Goal: Task Accomplishment & Management: Use online tool/utility

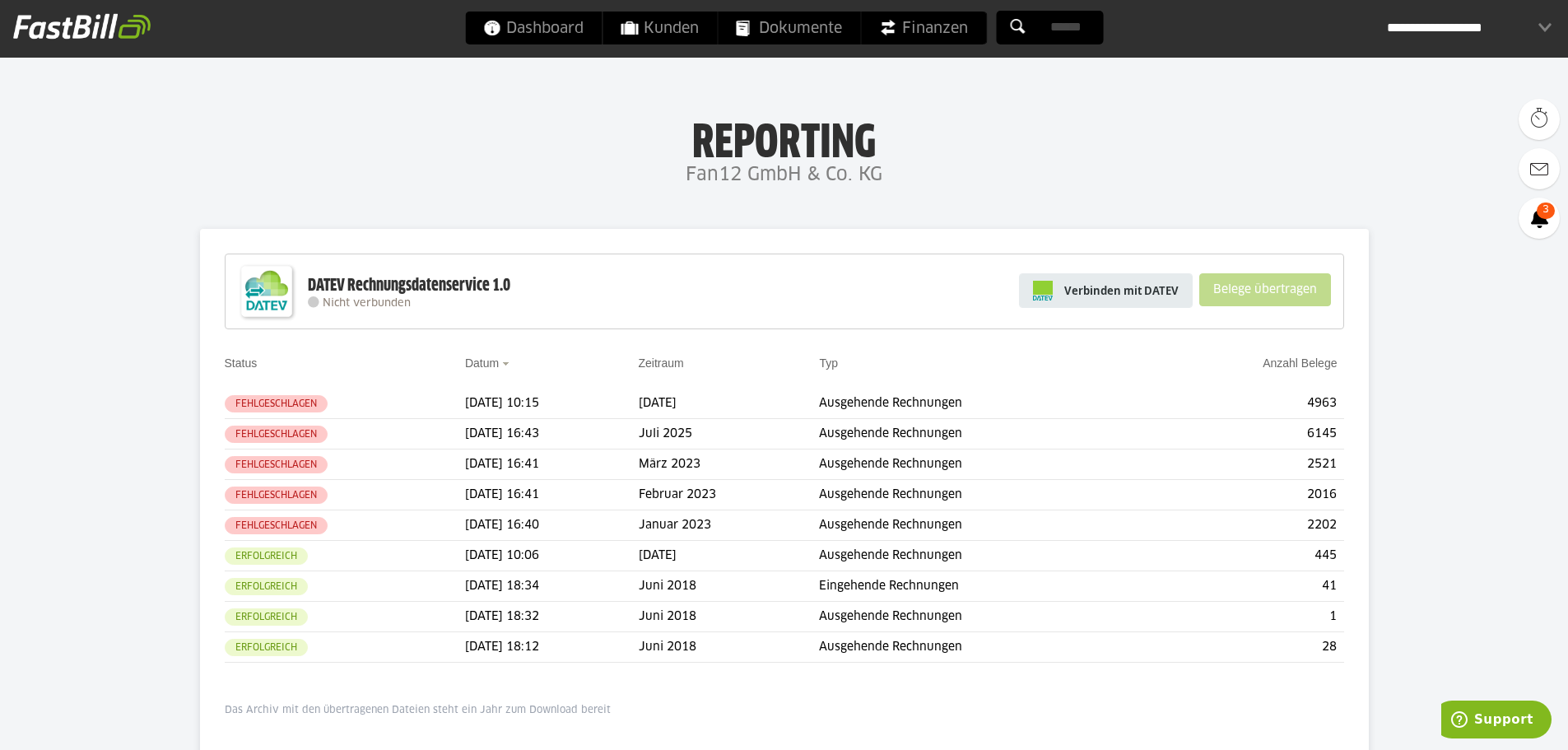
click at [1126, 292] on span "Verbinden mit DATEV" at bounding box center [1122, 290] width 115 height 17
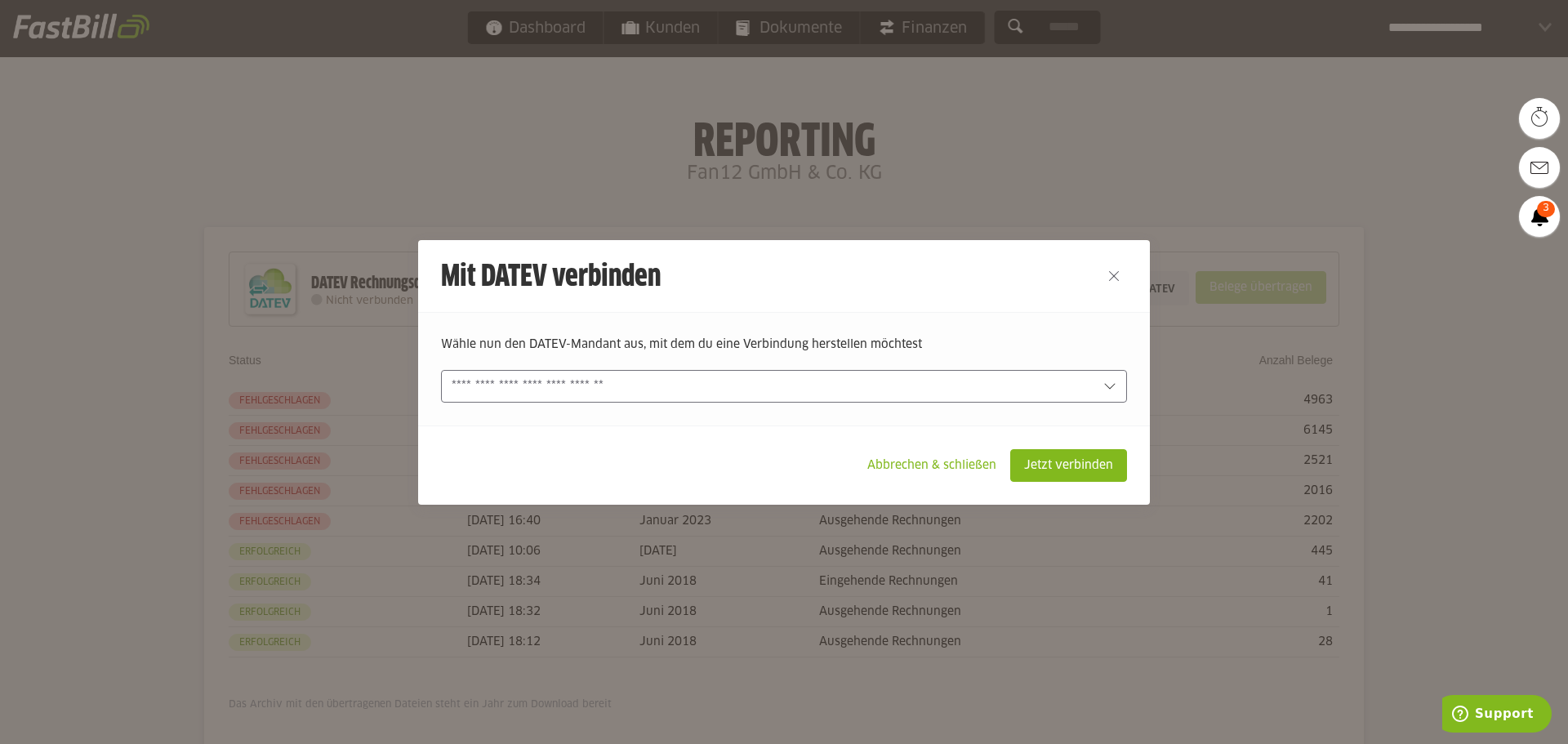
click at [660, 387] on input "text" at bounding box center [772, 386] width 642 height 18
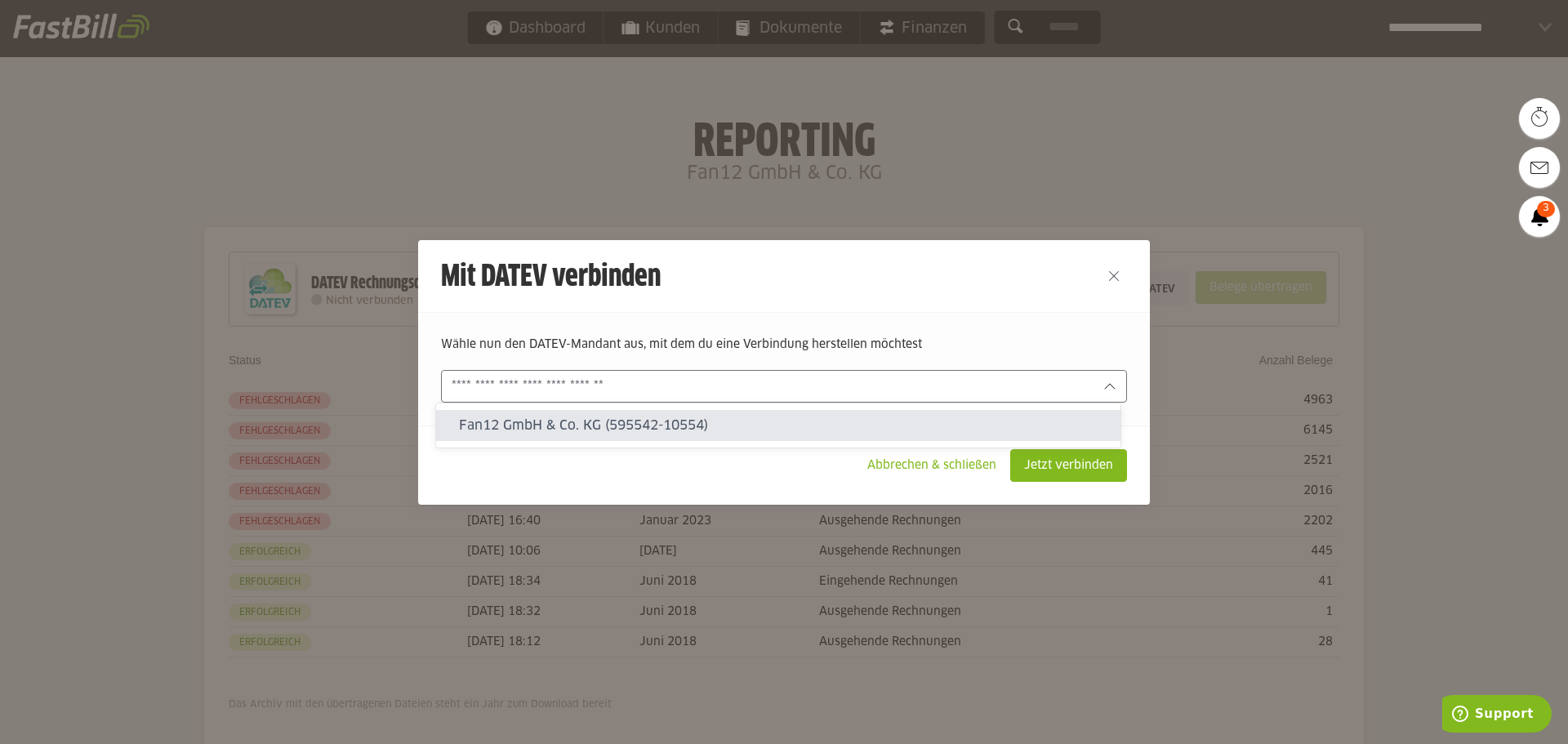
drag, startPoint x: 645, startPoint y: 433, endPoint x: 915, endPoint y: 436, distance: 270.0
click at [646, 432] on slot "Fan12 GmbH & Co. KG (595542-10554)" at bounding box center [784, 425] width 649 height 18
type input "**********"
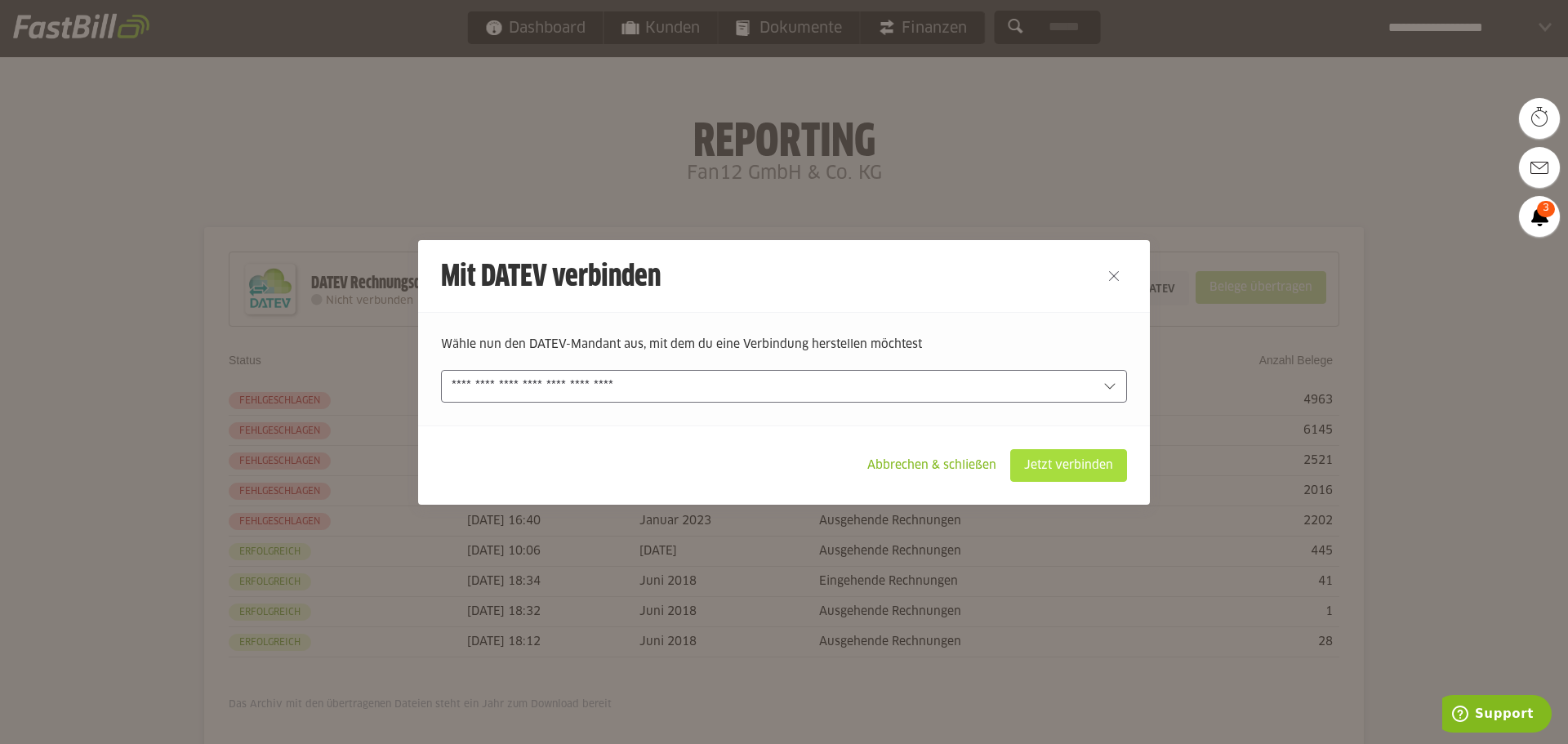
click at [1106, 461] on slot "Jetzt verbinden" at bounding box center [1069, 465] width 115 height 31
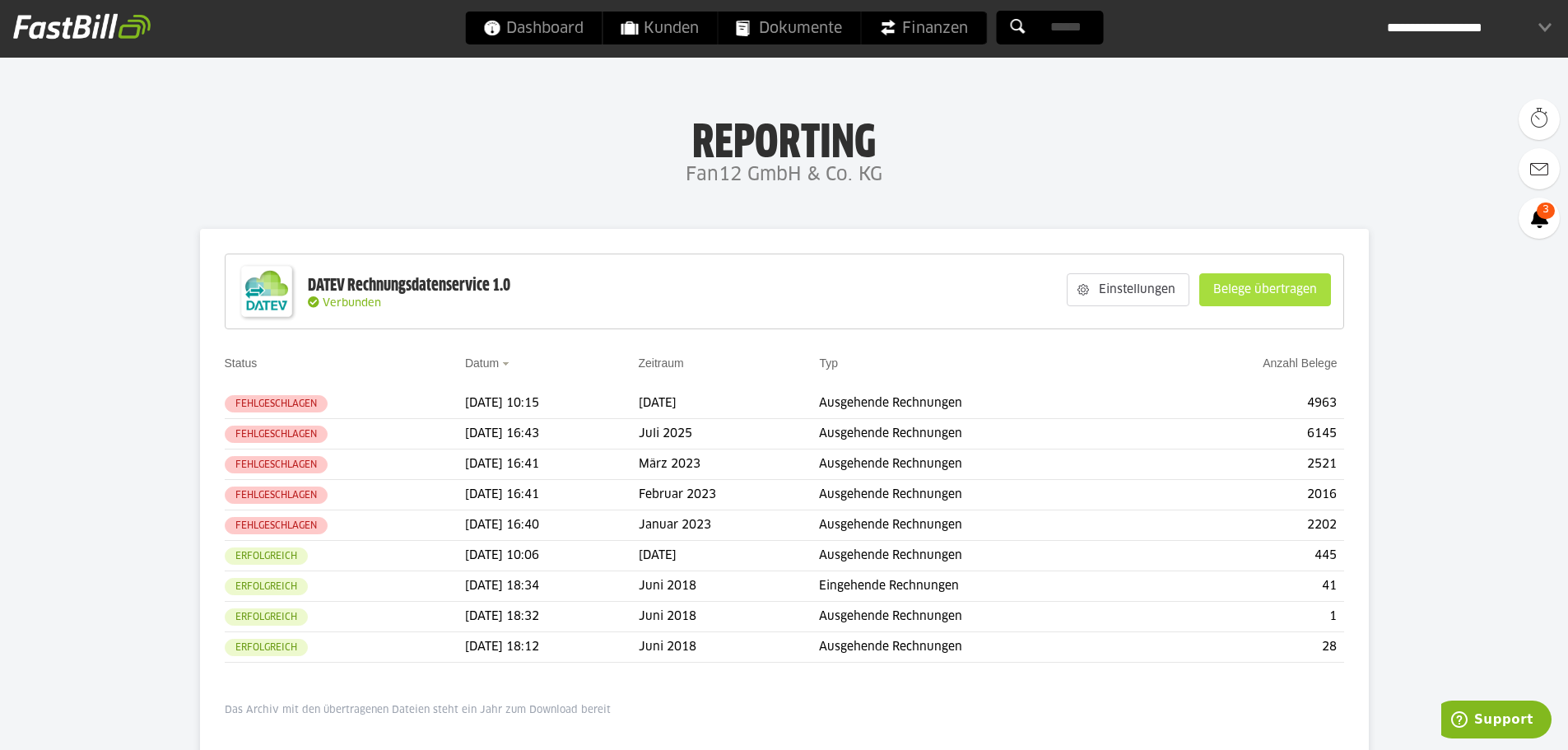
click at [1252, 286] on slot "Belege übertragen" at bounding box center [1266, 289] width 130 height 31
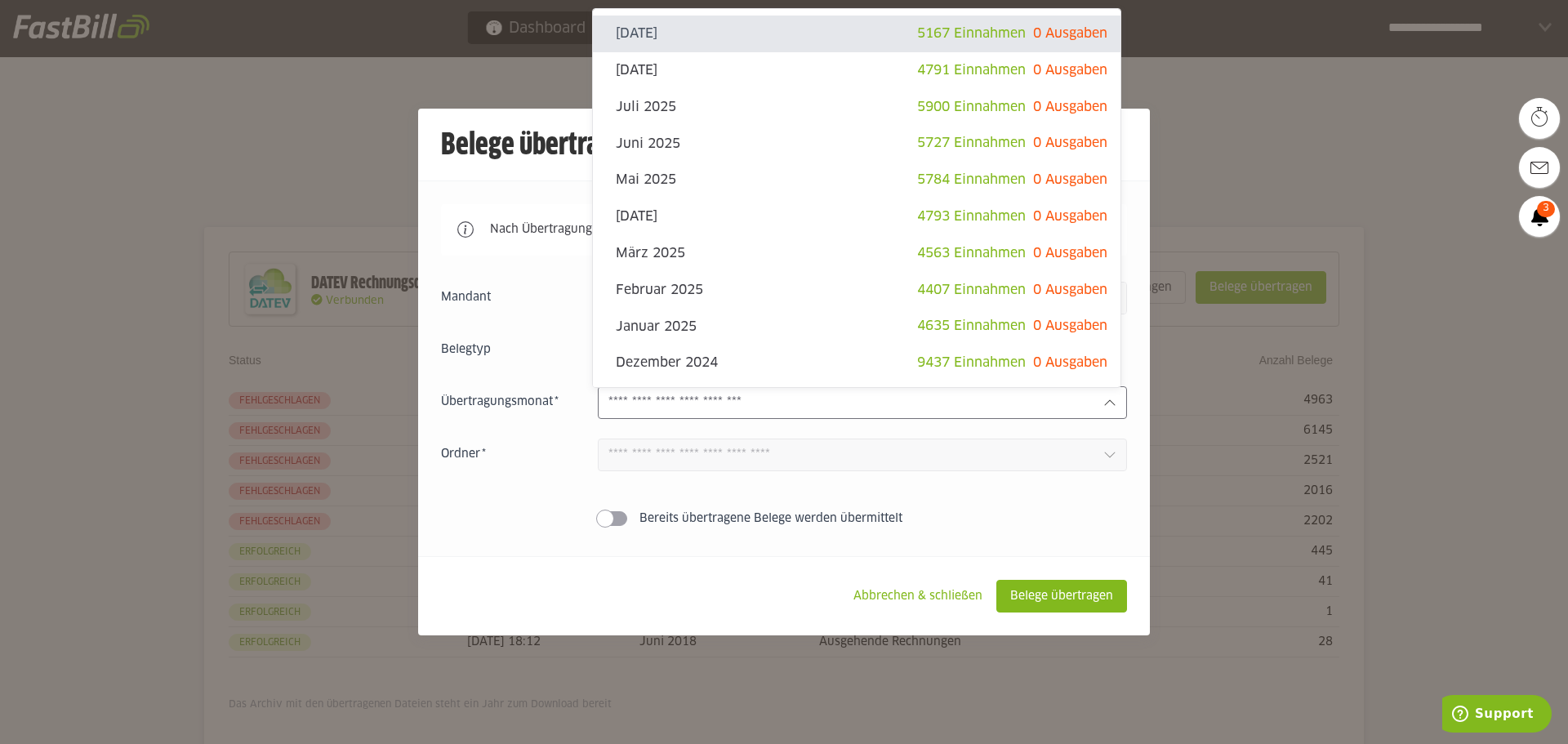
click at [750, 394] on input "text" at bounding box center [849, 402] width 482 height 18
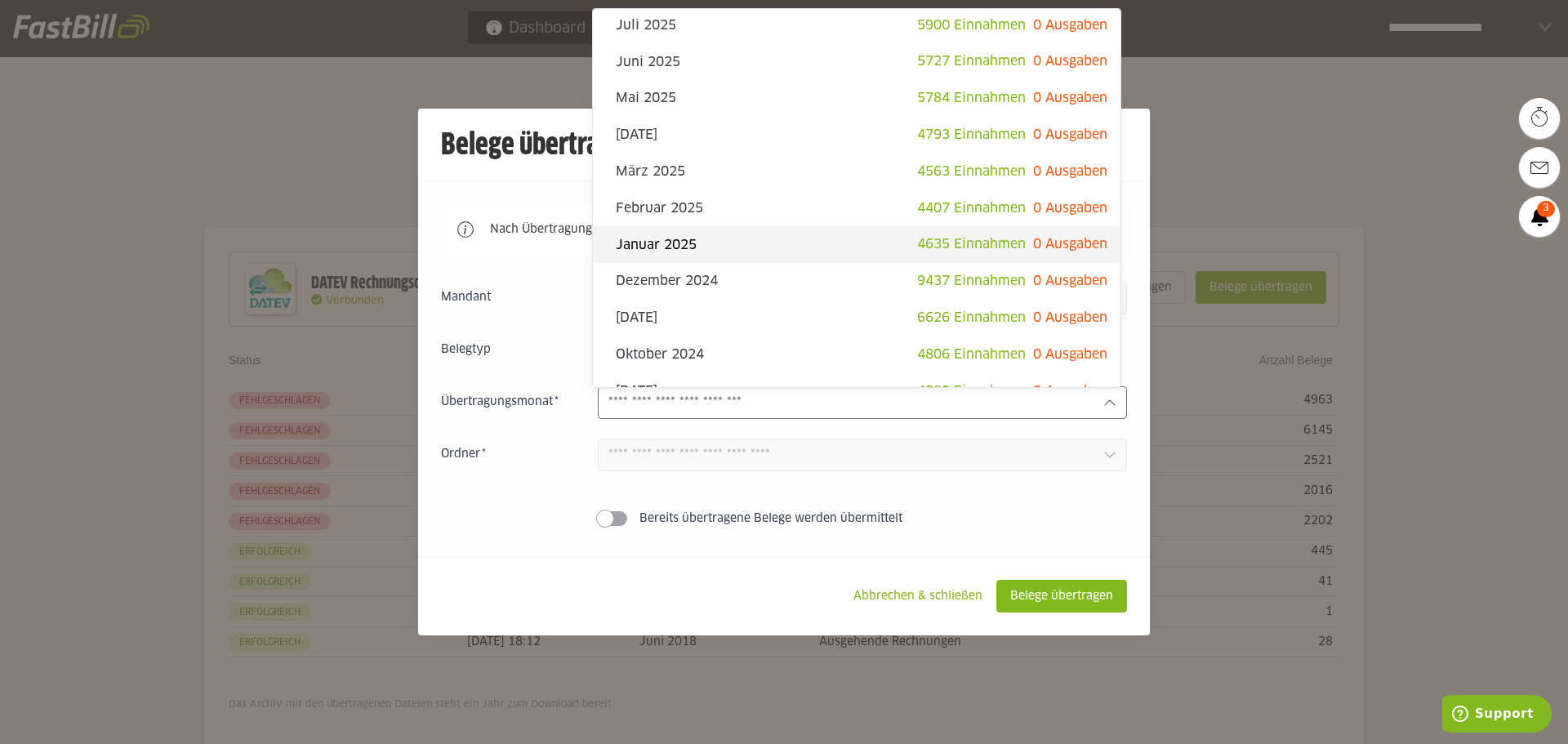
click at [718, 244] on slot "Januar 2025" at bounding box center [766, 245] width 302 height 18
type input "**********"
type input "*******"
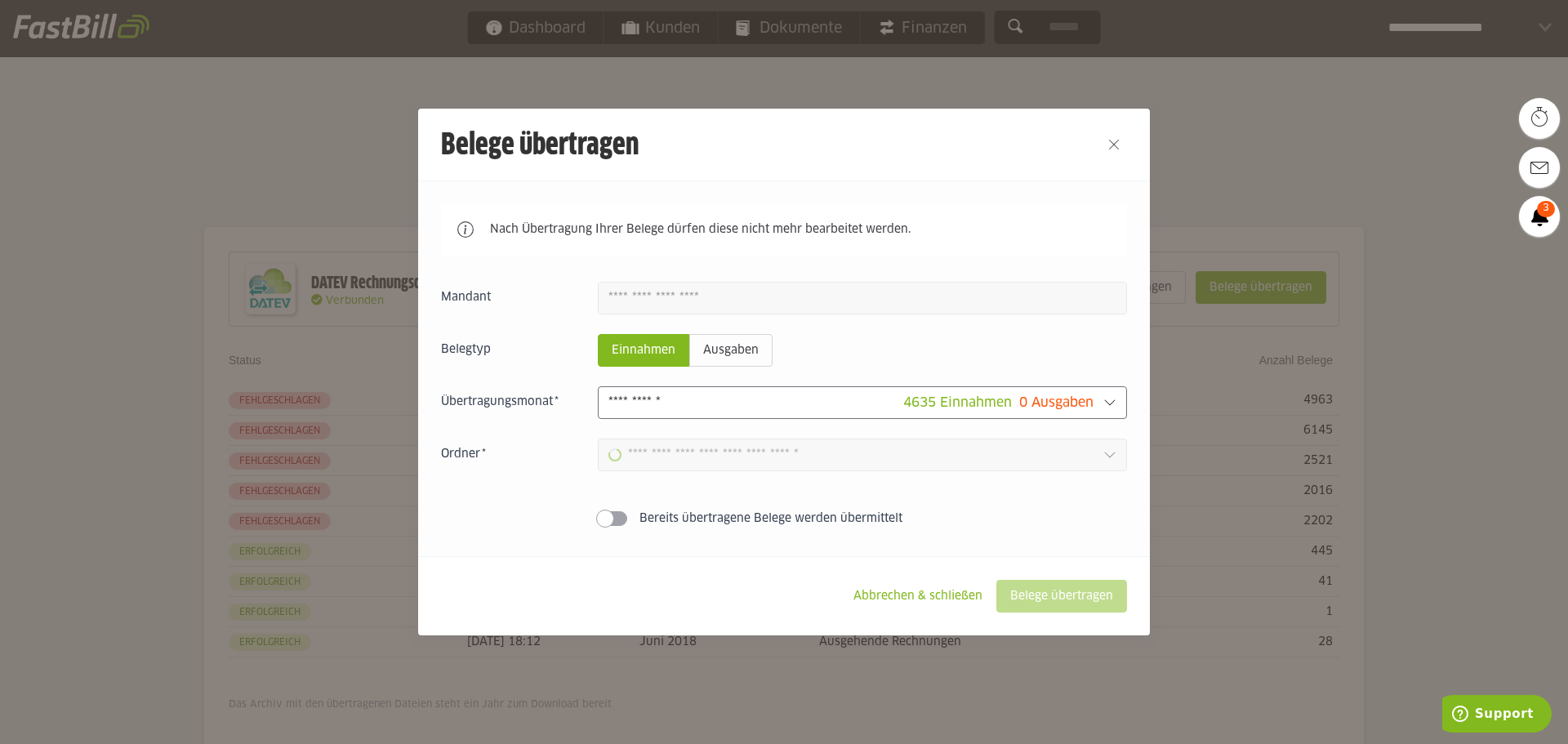
type input "**********"
click at [1045, 588] on slot "Belege übertragen" at bounding box center [1062, 595] width 129 height 31
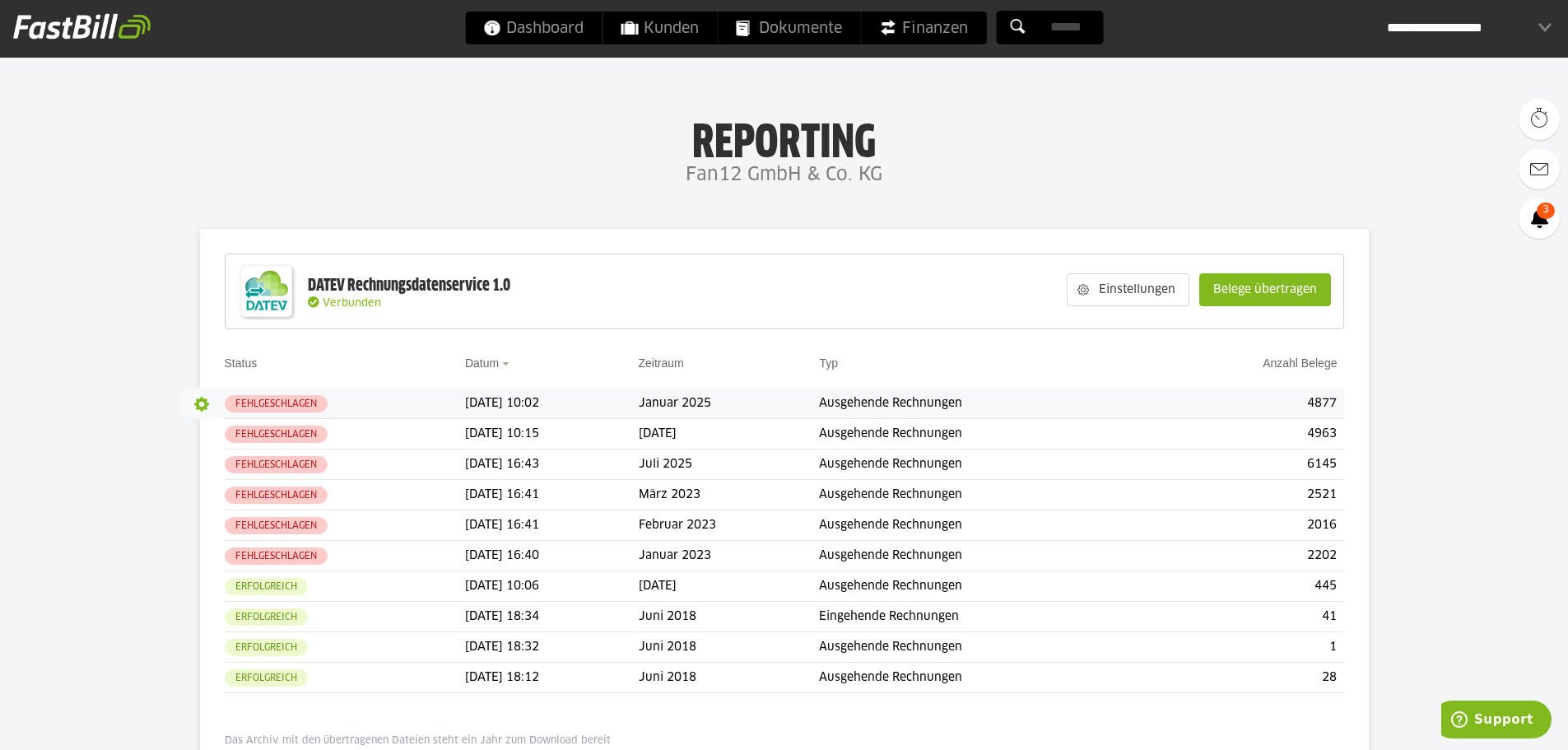
click at [198, 411] on button "button" at bounding box center [202, 405] width 28 height 28
click at [200, 403] on button "button" at bounding box center [202, 405] width 28 height 28
click at [230, 432] on slot "Details" at bounding box center [236, 436] width 57 height 17
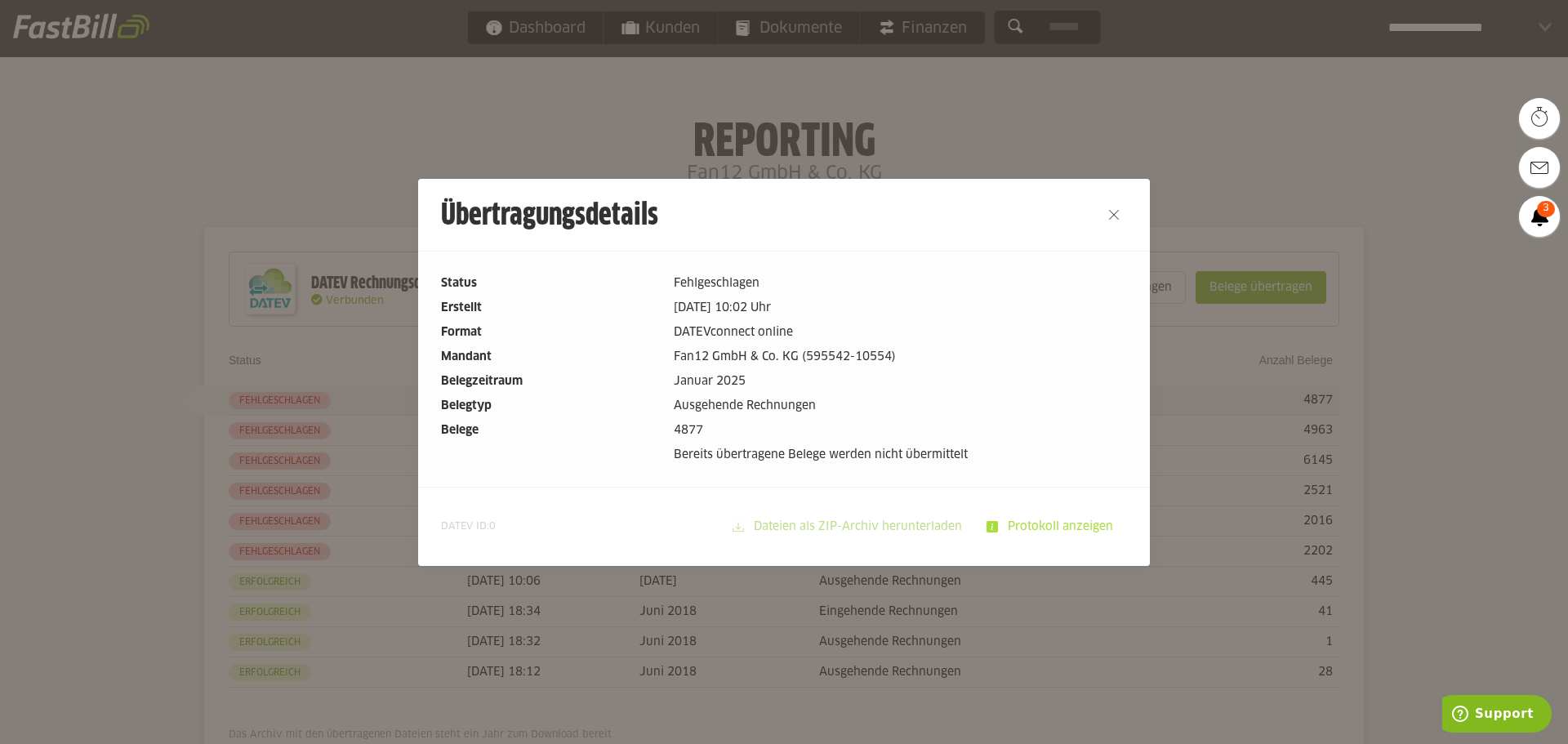
click at [1033, 532] on slot "Protokoll anzeigen" at bounding box center [1062, 526] width 129 height 31
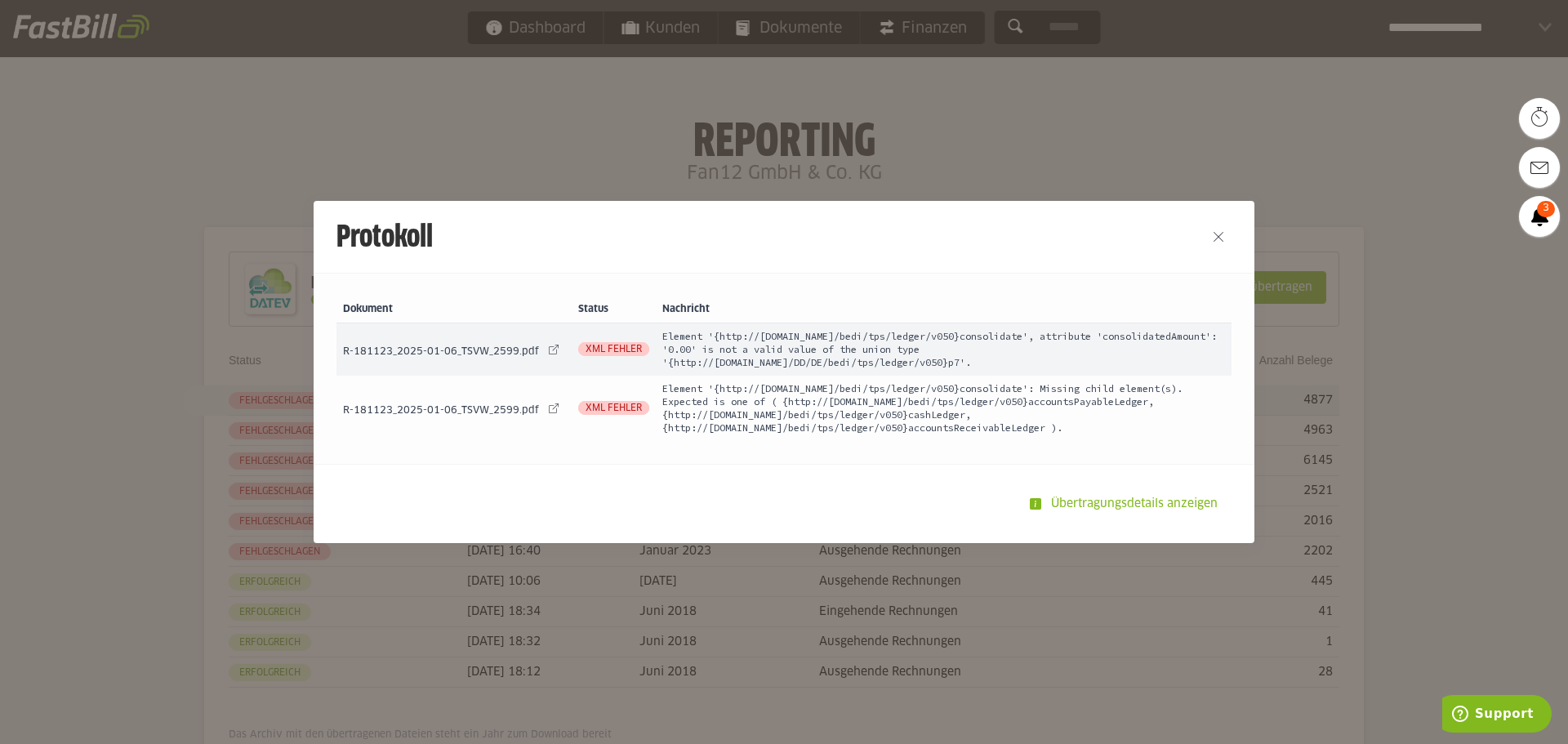
drag, startPoint x: 388, startPoint y: 412, endPoint x: 366, endPoint y: 415, distance: 22.2
click at [366, 415] on td "R-181123_2025-01-06_TSVW_2599.pdf R-181123_2025-01-06_TSVW_2599.pdf" at bounding box center [454, 408] width 235 height 66
click at [380, 414] on span "R-181123_2025-01-06_TSVW_2599.pdf" at bounding box center [441, 410] width 196 height 10
drag, startPoint x: 383, startPoint y: 413, endPoint x: 348, endPoint y: 419, distance: 35.5
click at [348, 419] on td "R-181123_2025-01-06_TSVW_2599.pdf R-181123_2025-01-06_TSVW_2599.pdf" at bounding box center [454, 408] width 235 height 66
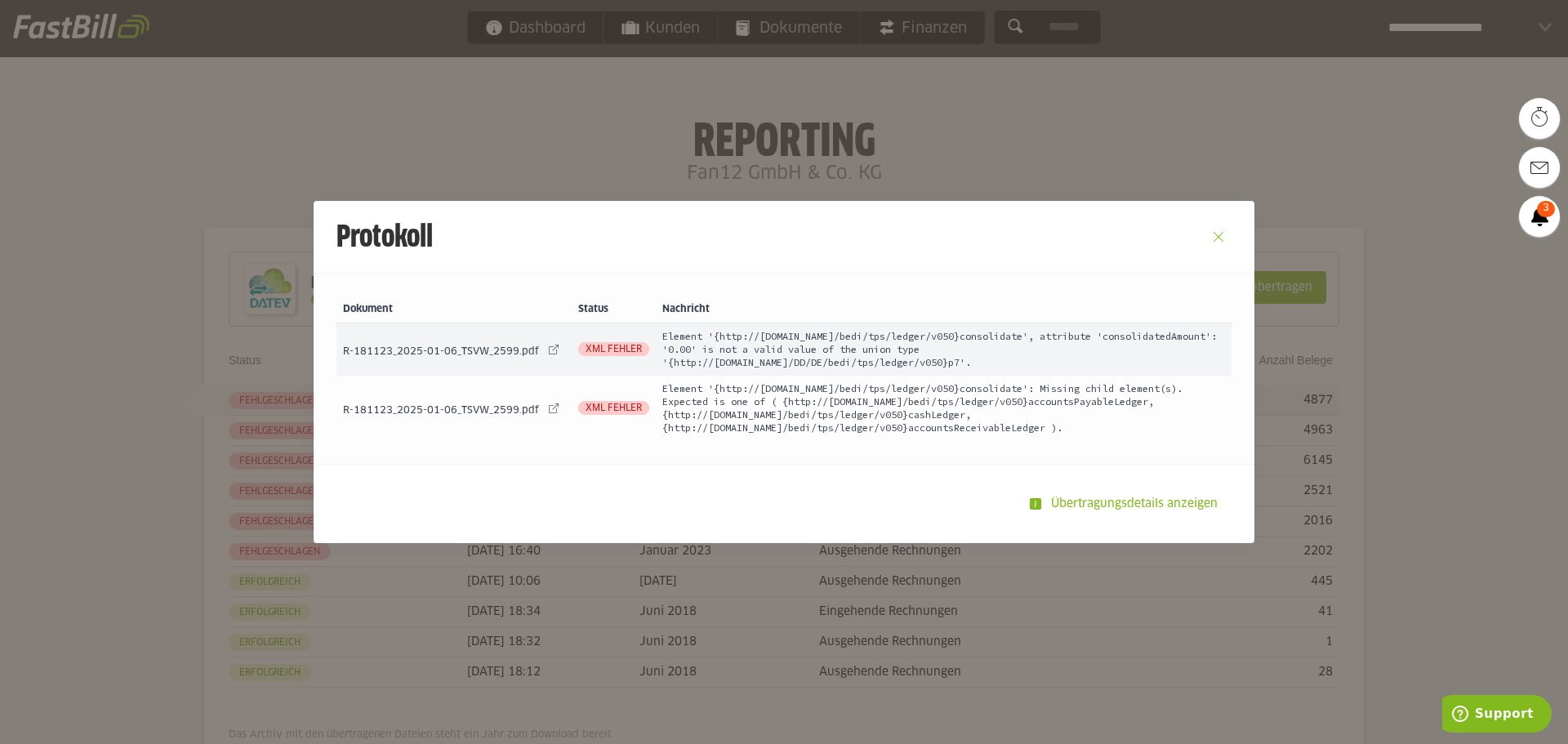
copy span "181123"
click at [1216, 229] on button "Close" at bounding box center [1219, 237] width 26 height 26
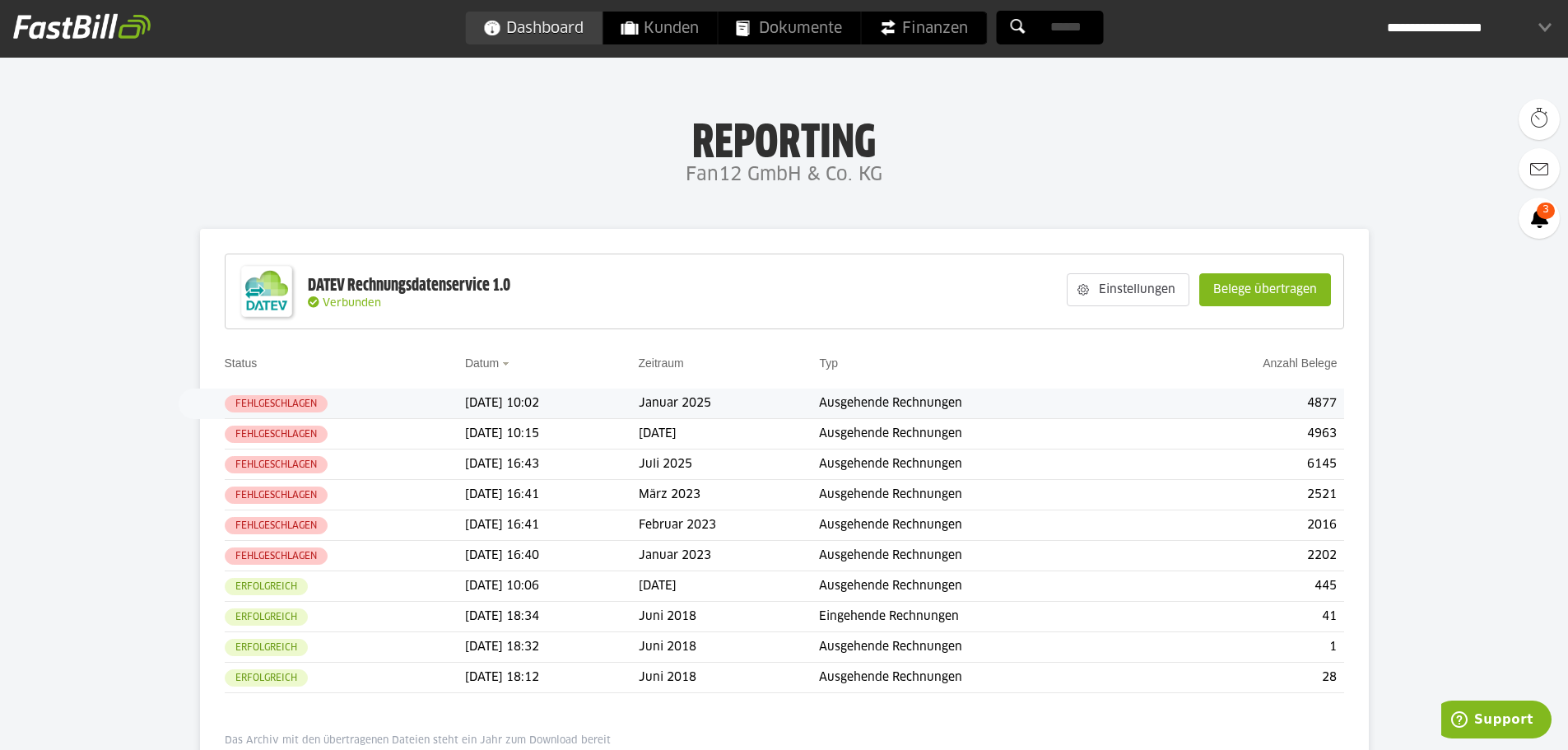
click at [579, 26] on span "Dashboard" at bounding box center [533, 27] width 100 height 33
click at [1257, 288] on slot "Belege übertragen" at bounding box center [1266, 289] width 130 height 31
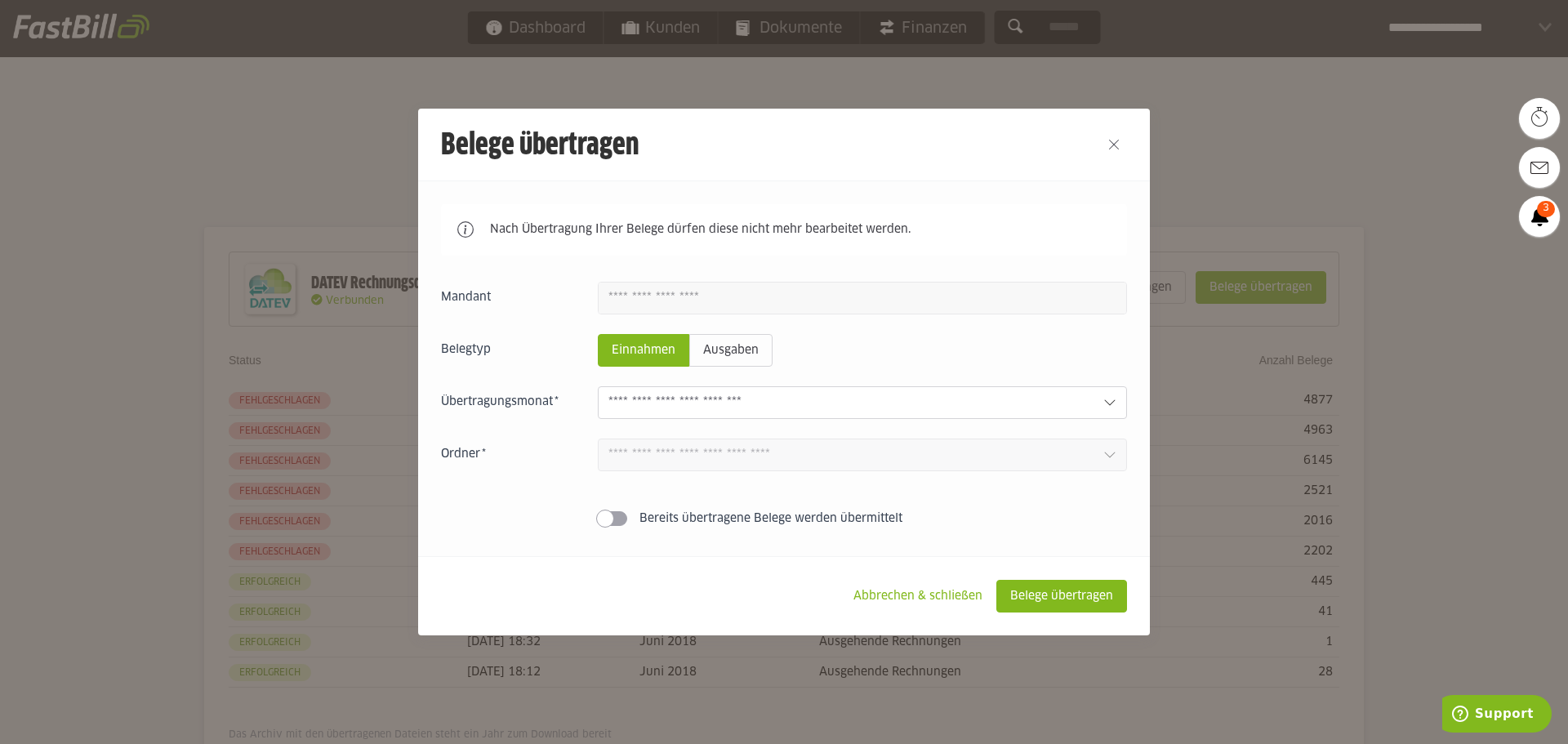
click at [698, 402] on input "text" at bounding box center [849, 402] width 482 height 18
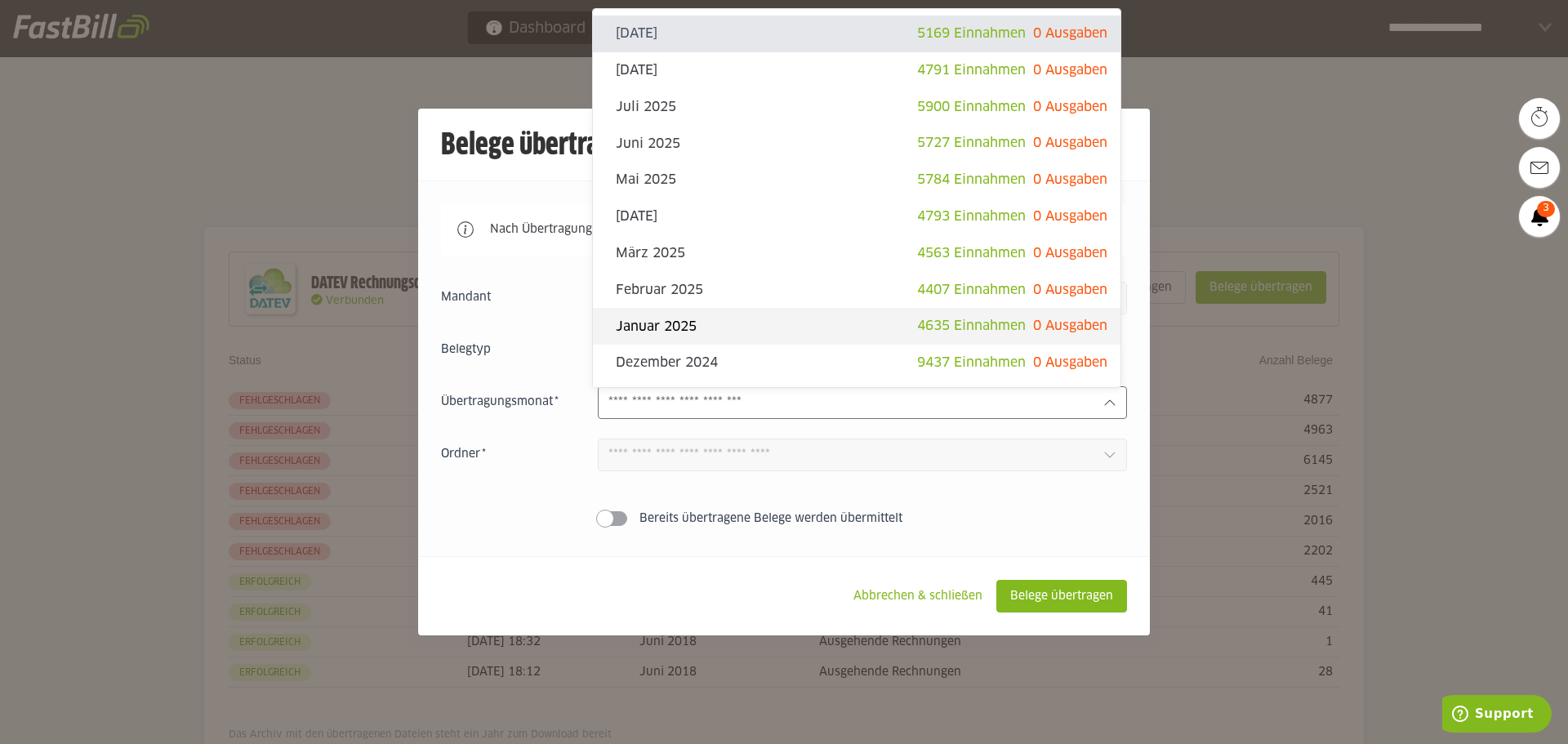
click at [735, 328] on slot "Januar 2025" at bounding box center [766, 326] width 302 height 18
type input "**********"
type input "*******"
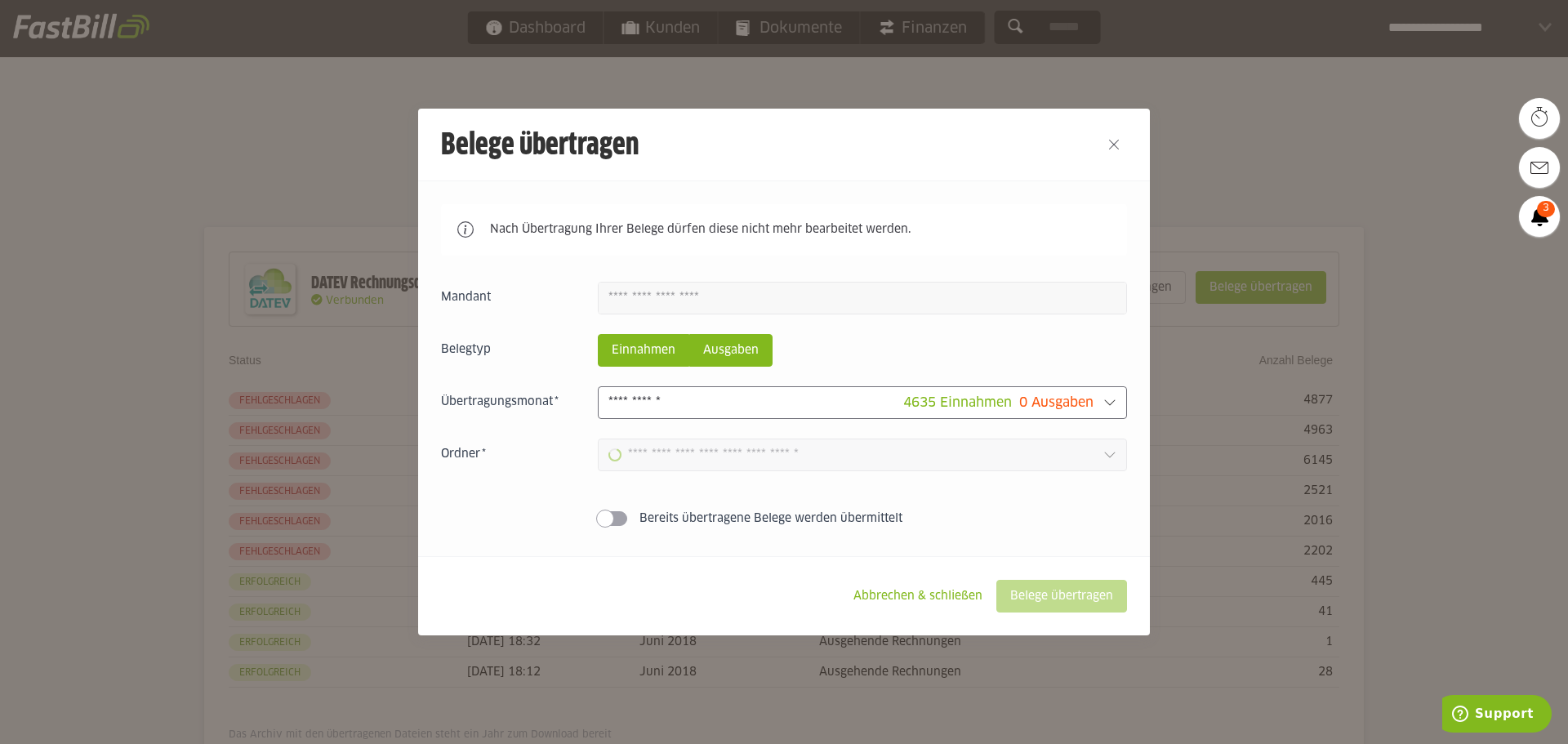
type input "**********"
click at [1054, 583] on slot "Belege übertragen" at bounding box center [1062, 595] width 129 height 31
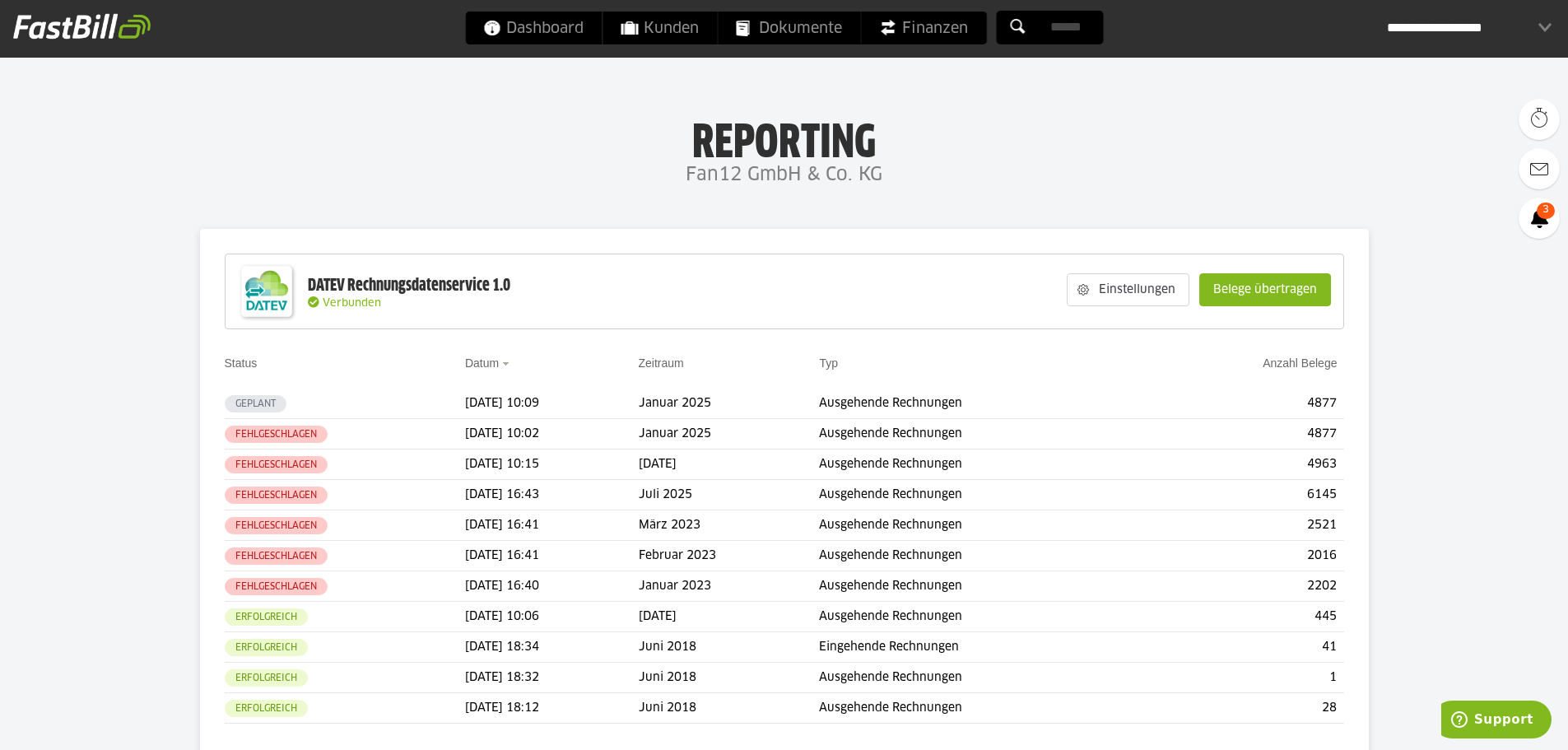
click at [494, 186] on h4 "Fan12 GmbH & Co. KG" at bounding box center [784, 175] width 1568 height 33
click at [323, 152] on h1 "Reporting" at bounding box center [784, 137] width 1239 height 43
click at [204, 405] on button "button" at bounding box center [202, 405] width 28 height 28
click at [213, 405] on button "button" at bounding box center [202, 405] width 28 height 28
click at [218, 445] on div "Details" at bounding box center [237, 436] width 99 height 23
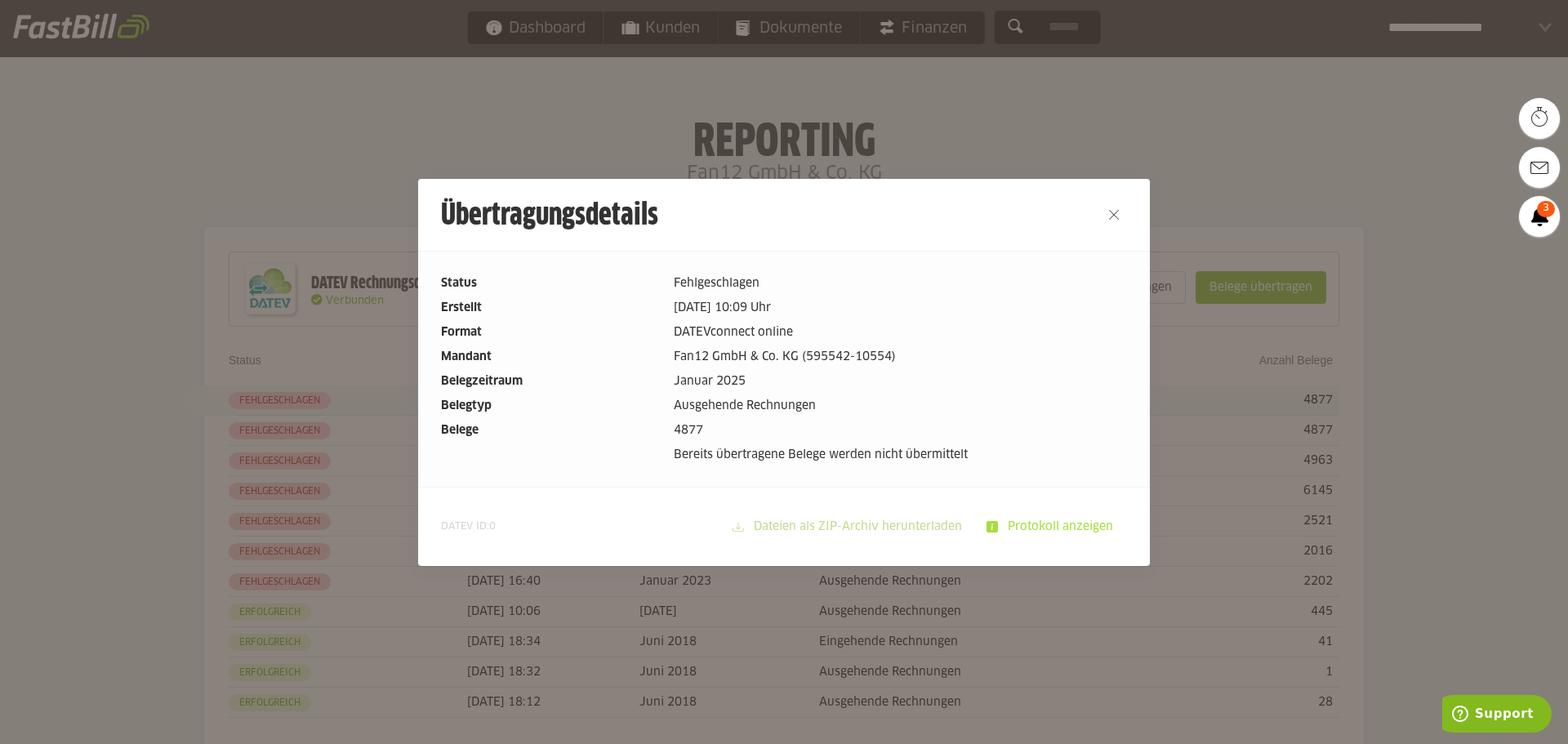
click at [1004, 536] on slot "Protokoll anzeigen" at bounding box center [1062, 526] width 129 height 31
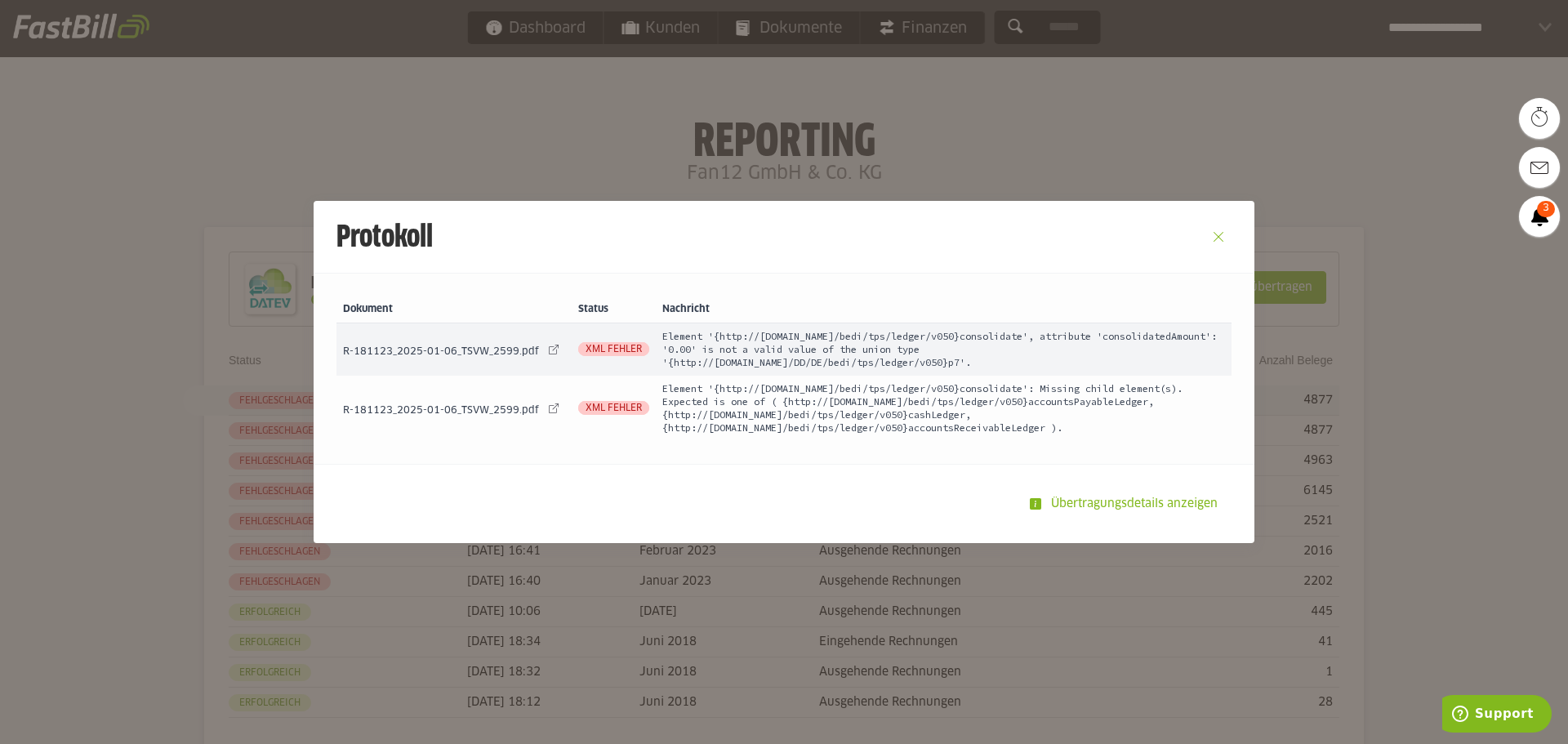
click at [1214, 231] on button "Close" at bounding box center [1219, 237] width 26 height 26
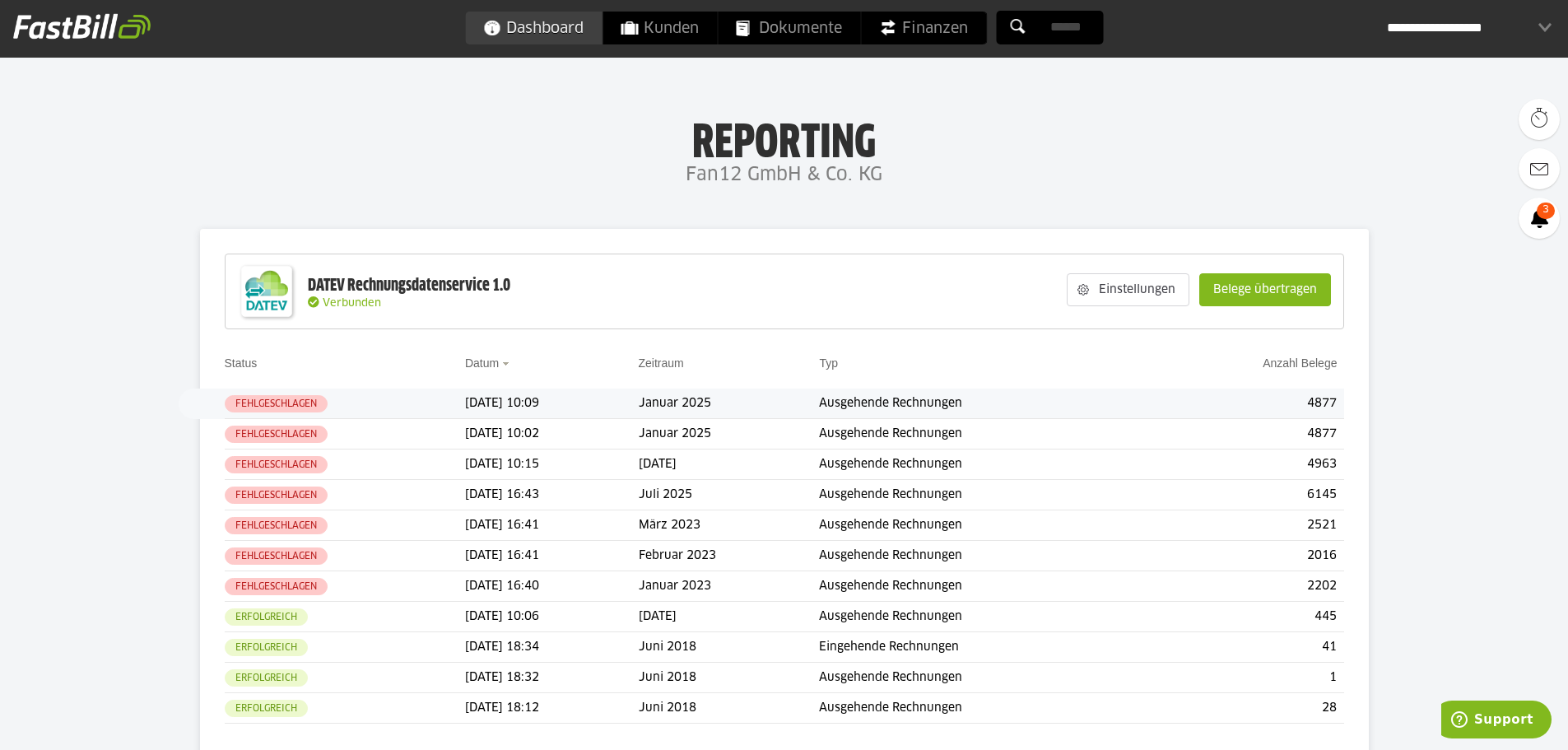
click at [571, 11] on span "Dashboard" at bounding box center [533, 27] width 100 height 33
